Goal: Information Seeking & Learning: Find specific fact

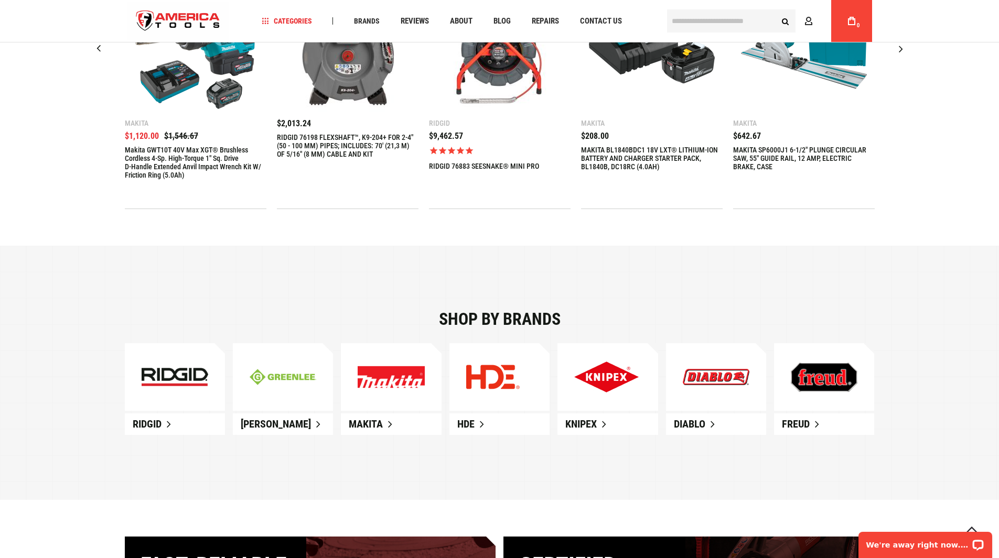
scroll to position [472, 0]
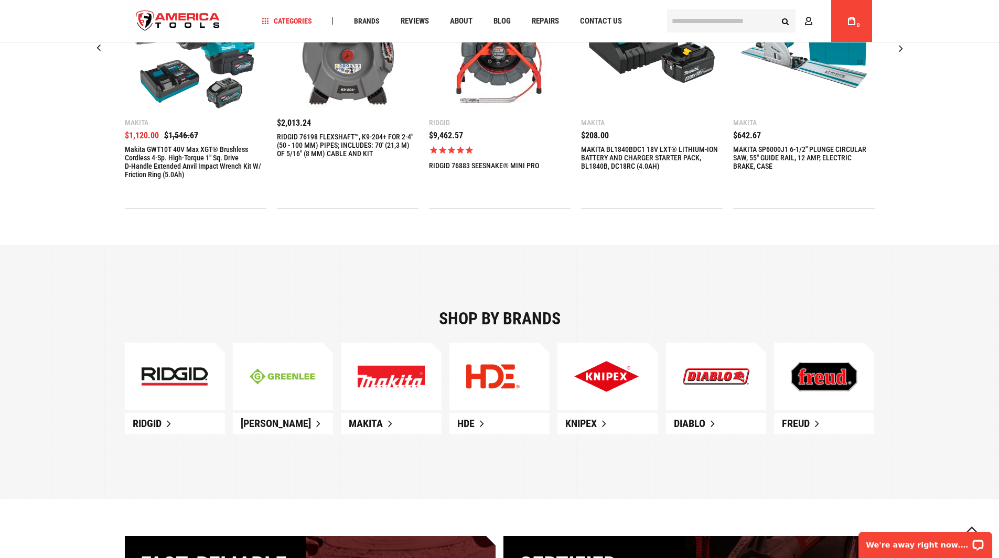
click at [375, 394] on link at bounding box center [391, 377] width 100 height 68
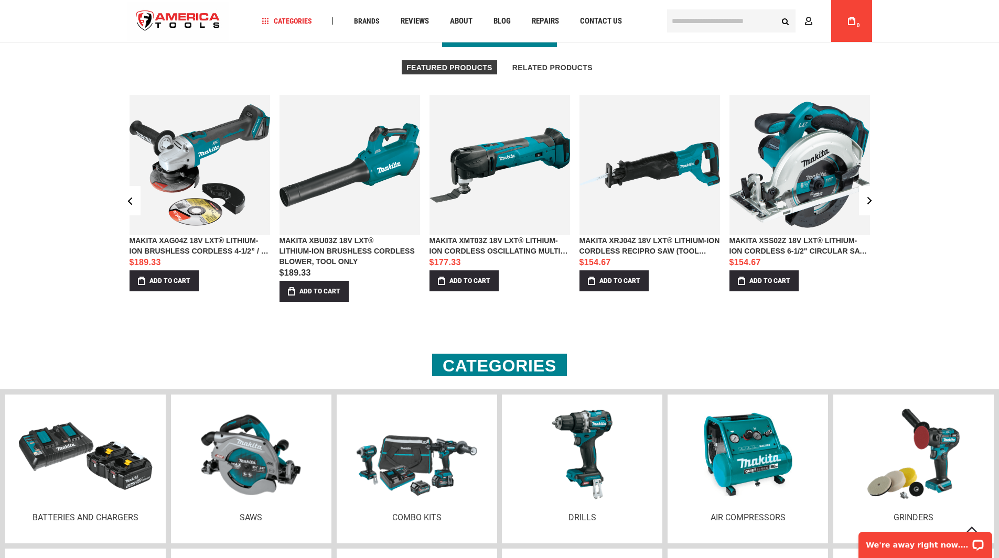
scroll to position [996, 0]
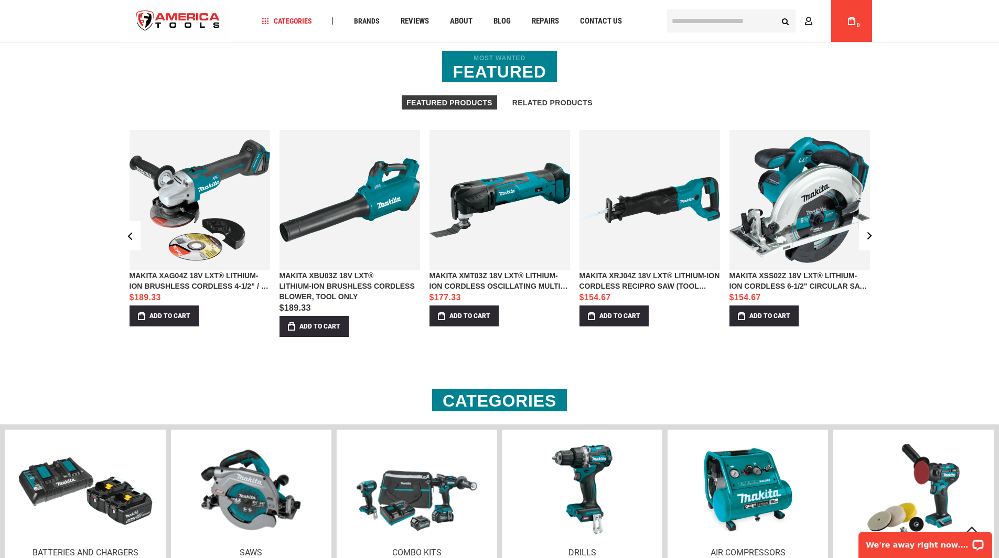
click at [318, 283] on link "MAKITA XBU03Z 18V LXT® LITHIUM‑ION BRUSHLESS CORDLESS BLOWER, TOOL ONLY" at bounding box center [349, 286] width 141 height 31
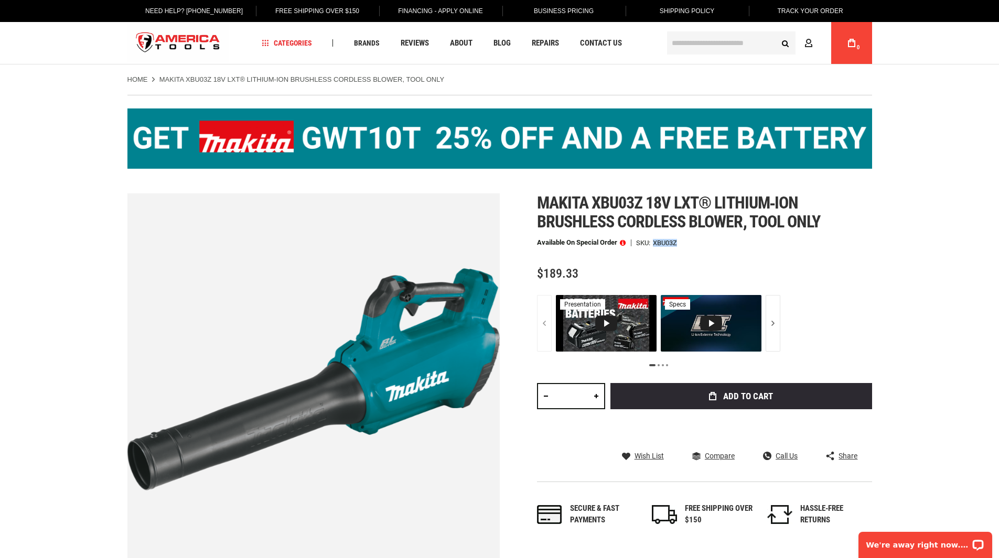
drag, startPoint x: 681, startPoint y: 243, endPoint x: 655, endPoint y: 240, distance: 25.8
click at [655, 240] on div "Available on Special Order SKU XBU03Z" at bounding box center [704, 242] width 335 height 7
copy div "XBU03Z"
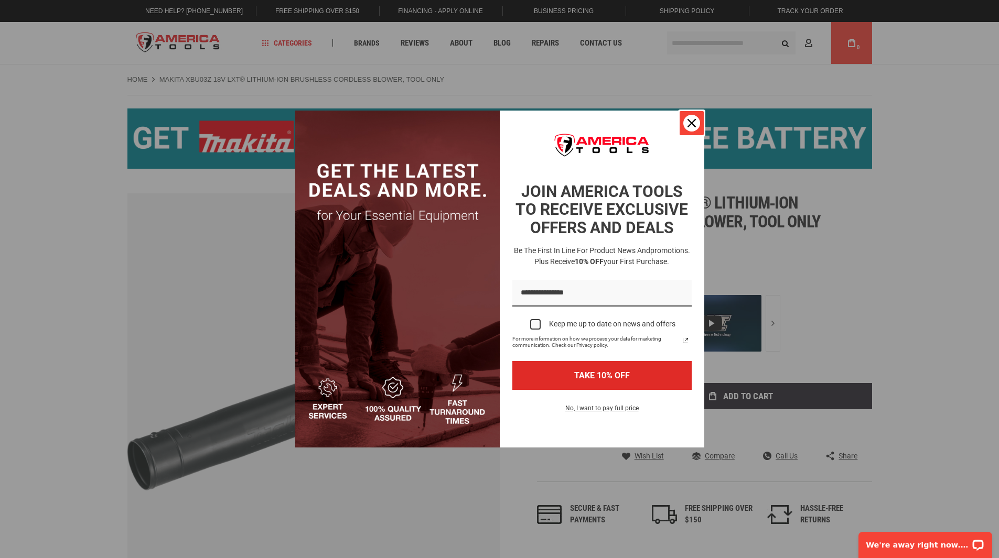
click at [694, 123] on icon "close icon" at bounding box center [691, 123] width 8 height 8
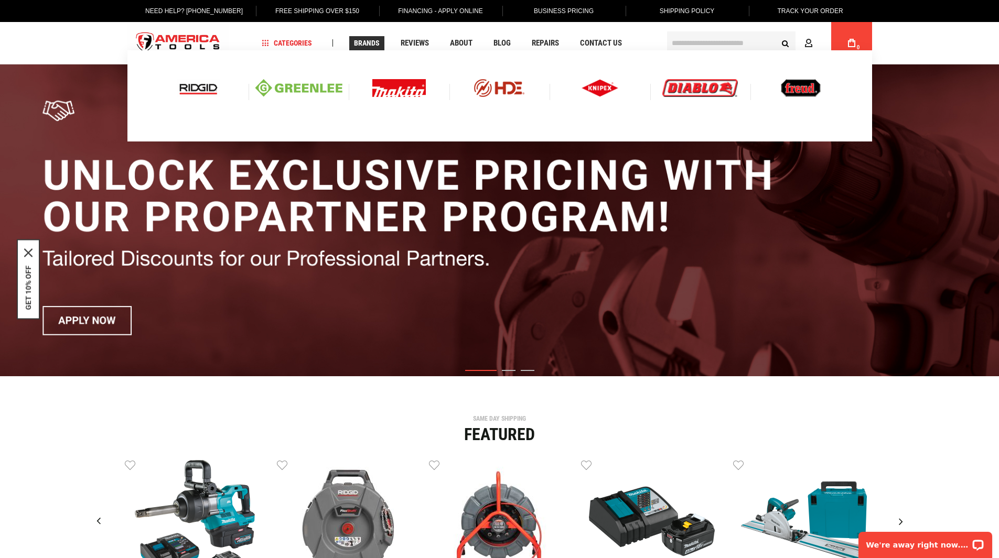
click at [365, 43] on span "Brands" at bounding box center [367, 42] width 26 height 7
